Goal: Transaction & Acquisition: Download file/media

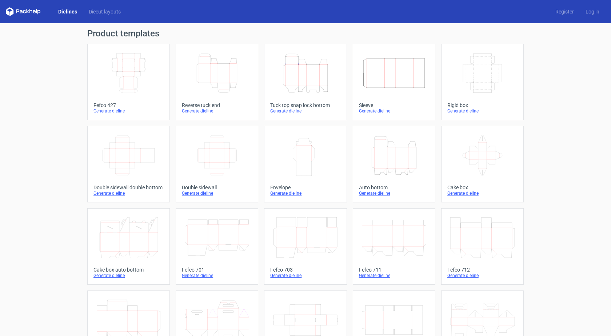
click at [315, 103] on div "Tuck top snap lock bottom" at bounding box center [305, 105] width 70 height 6
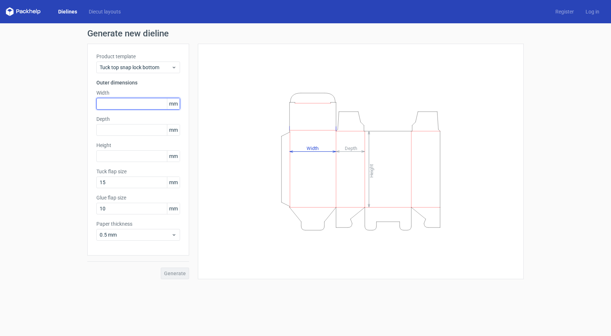
click at [122, 102] on input "text" at bounding box center [138, 104] width 84 height 12
type input "30"
click at [115, 135] on input "text" at bounding box center [138, 130] width 84 height 12
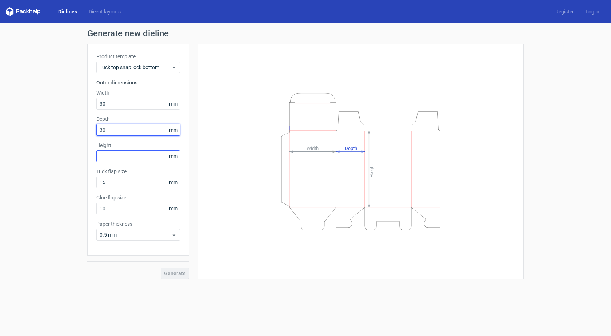
type input "30"
click at [117, 155] on input "text" at bounding box center [138, 156] width 84 height 12
type input "70"
click at [177, 276] on span "Generate" at bounding box center [175, 273] width 22 height 5
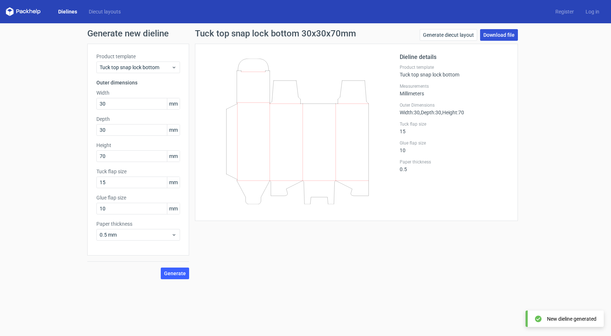
click at [505, 35] on link "Download file" at bounding box center [499, 35] width 38 height 12
